Goal: Information Seeking & Learning: Find specific page/section

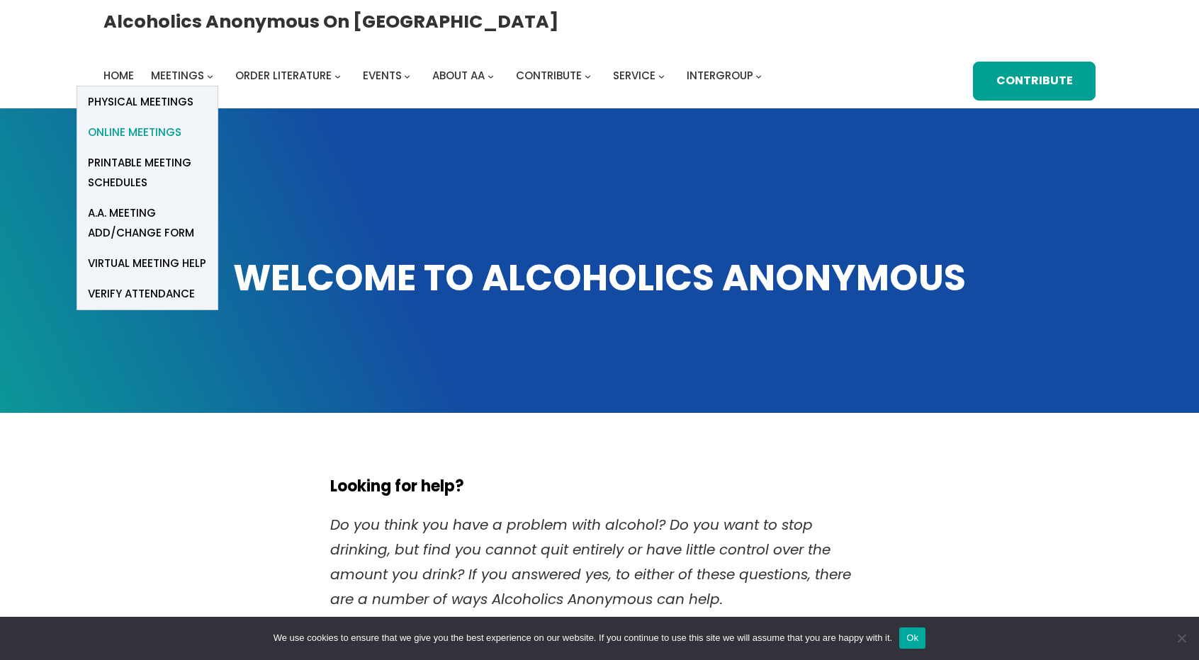
click at [181, 123] on span "Online Meetings" at bounding box center [135, 133] width 94 height 20
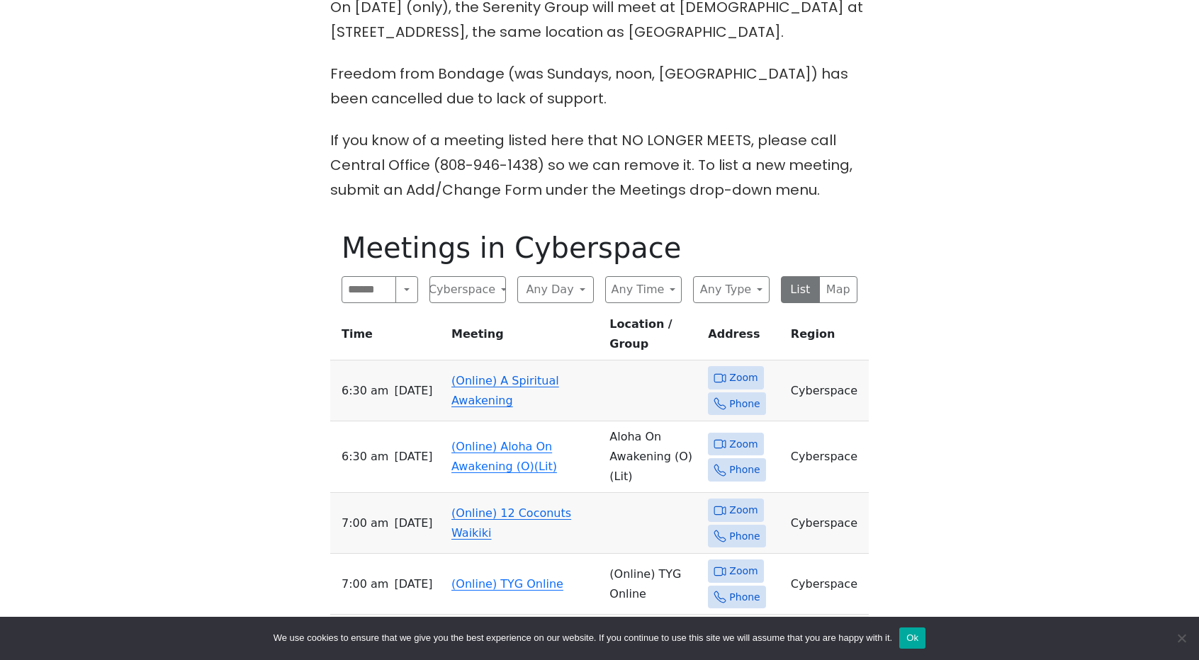
scroll to position [480, 0]
click at [729, 501] on span "Zoom" at bounding box center [743, 510] width 28 height 18
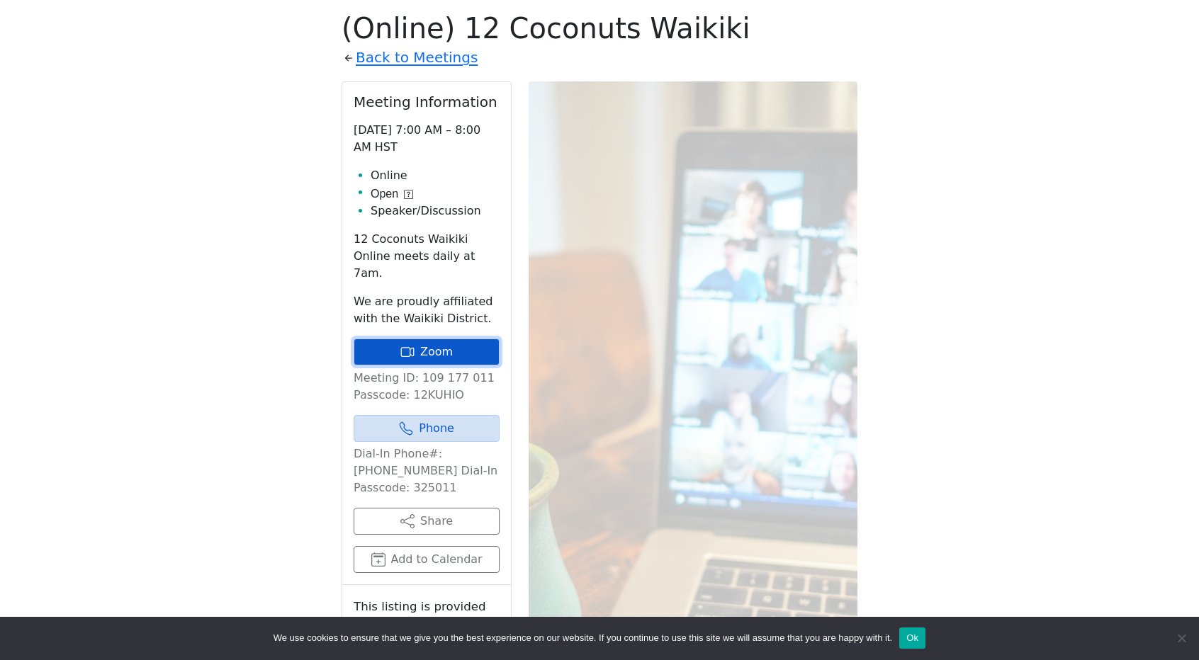
click at [441, 339] on link "Zoom" at bounding box center [427, 352] width 146 height 27
